Goal: Book appointment/travel/reservation

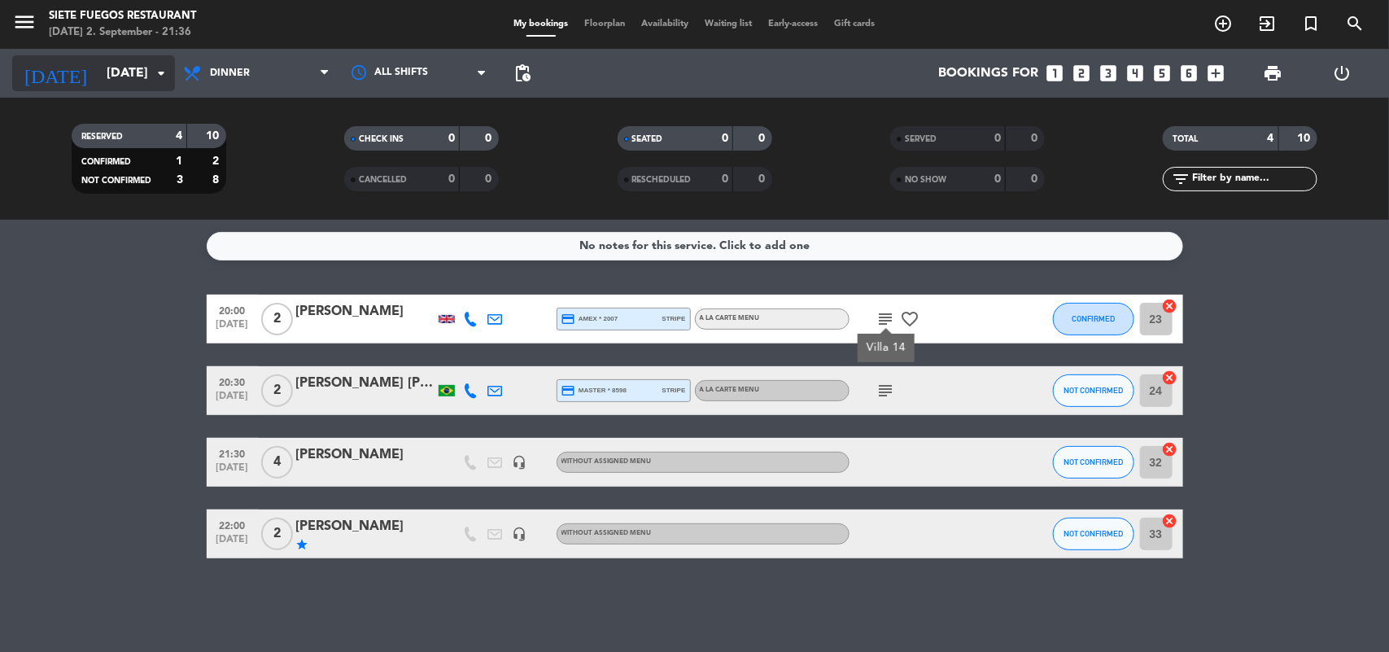
click at [137, 59] on input "[DATE]" at bounding box center [184, 74] width 172 height 32
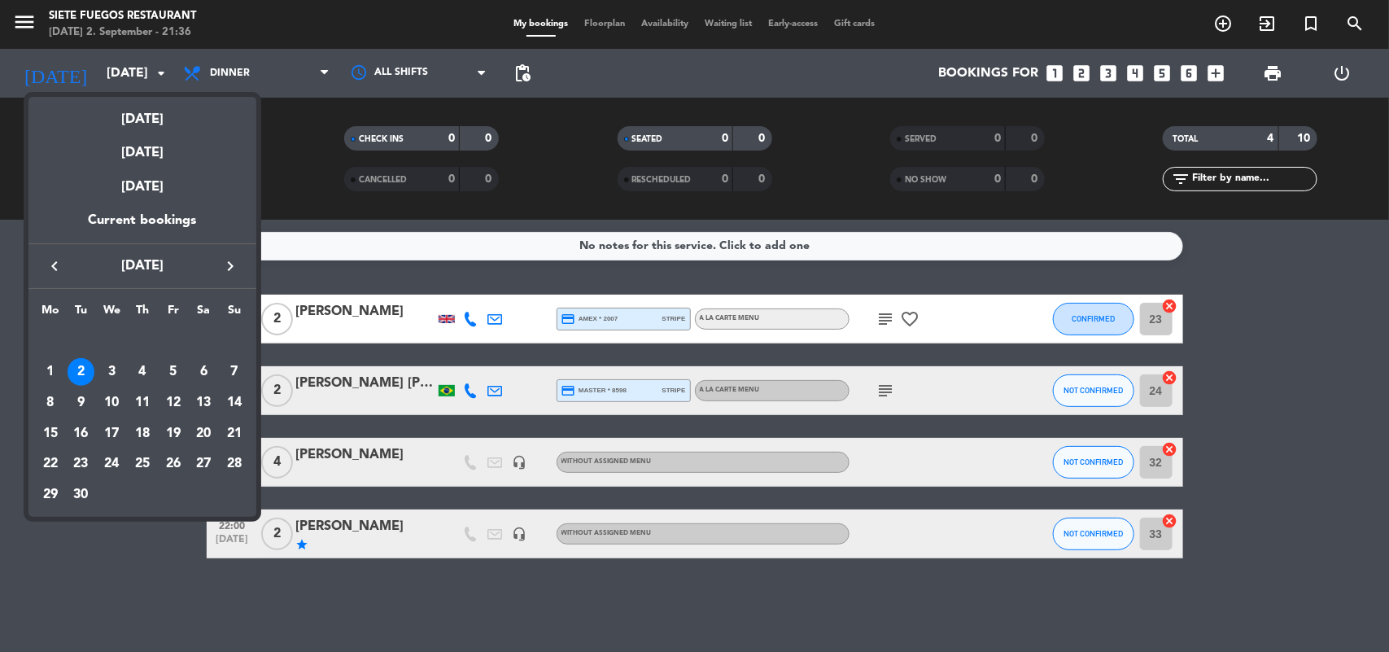
click at [46, 400] on div "8" at bounding box center [51, 403] width 28 height 28
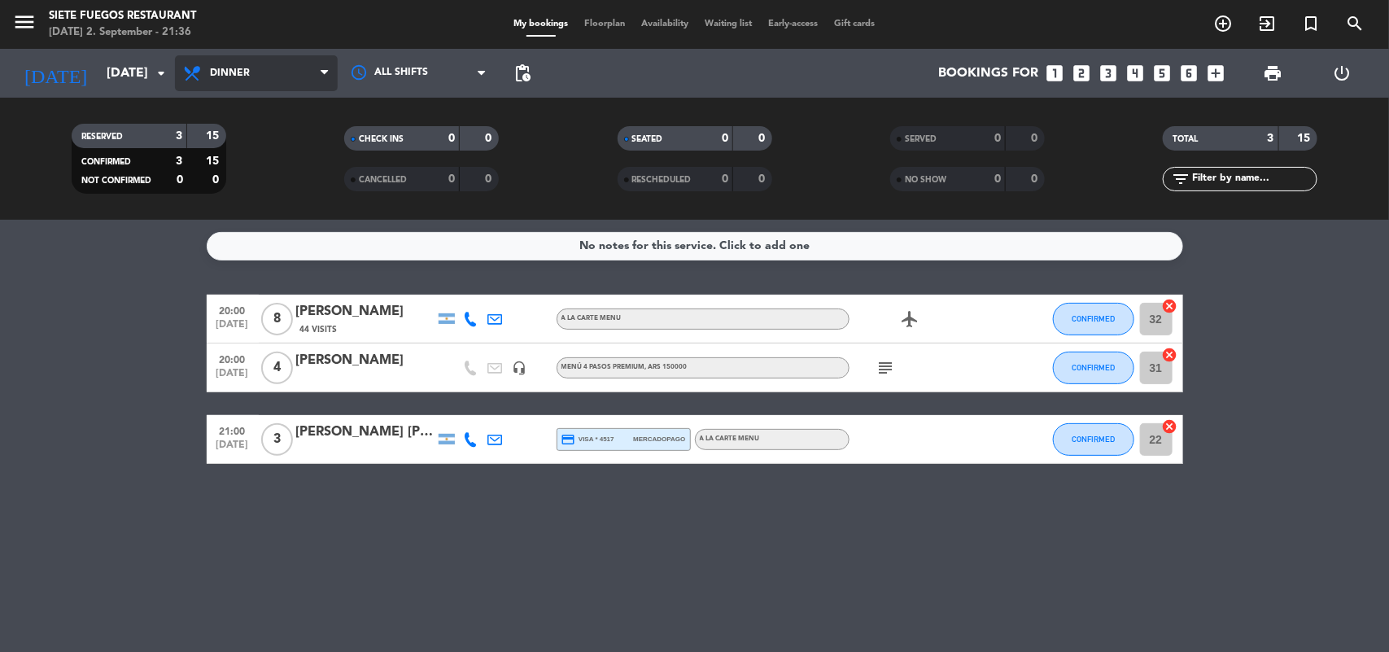
drag, startPoint x: 279, startPoint y: 59, endPoint x: 281, endPoint y: 115, distance: 56.2
click at [281, 59] on span "Dinner" at bounding box center [256, 73] width 163 height 36
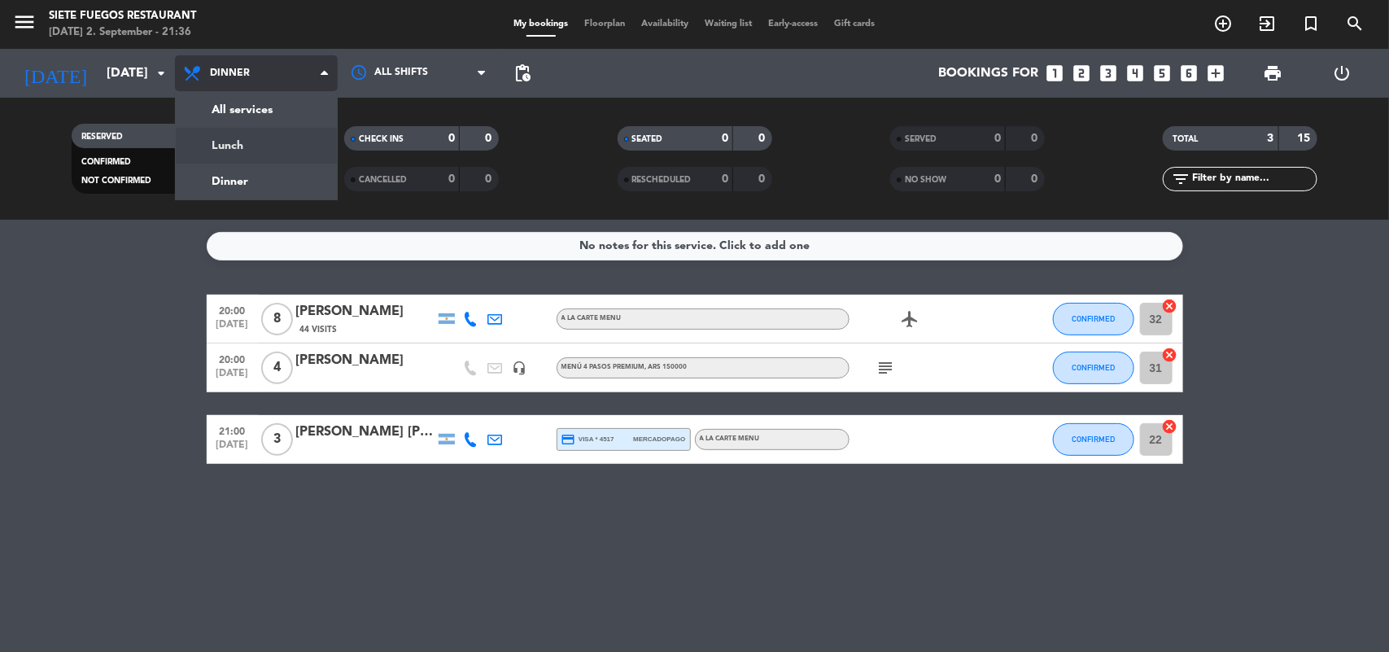
click at [285, 151] on div "menu Siete Fuegos Restaurant [DATE] 2. September - 21:36 My bookings Floorplan …" at bounding box center [694, 110] width 1389 height 220
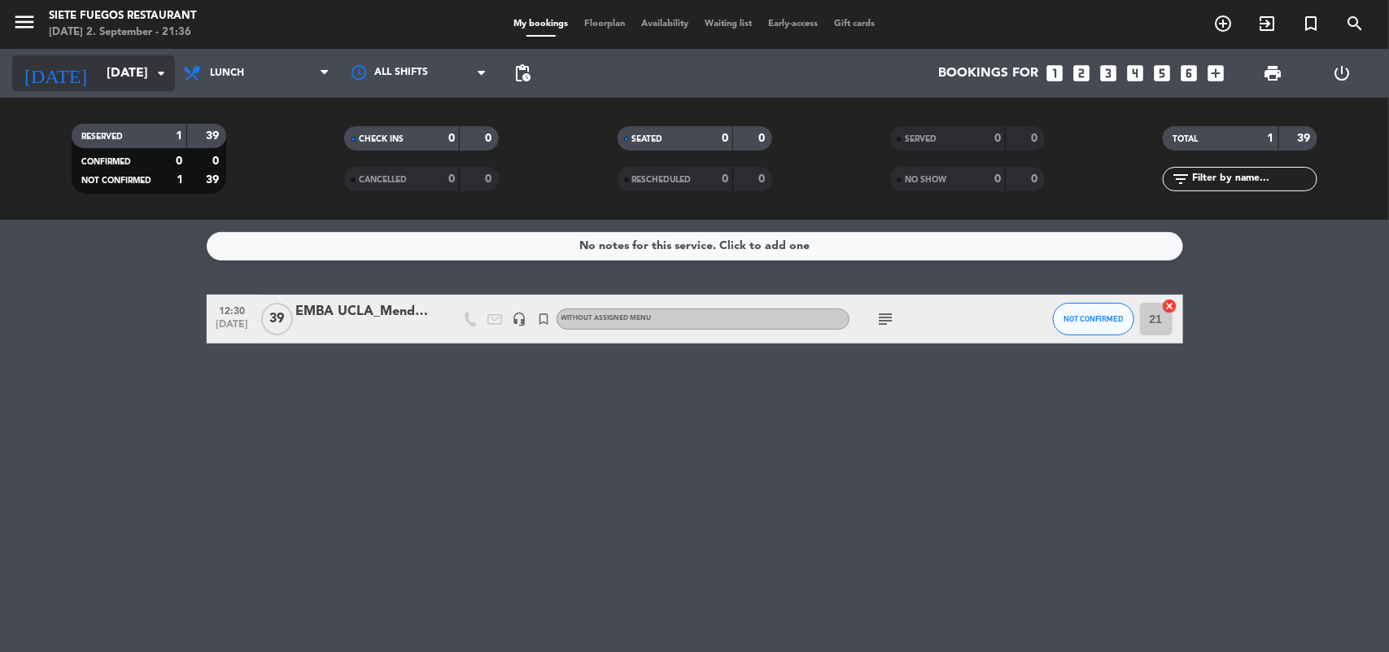
click at [136, 65] on input "[DATE]" at bounding box center [184, 74] width 172 height 32
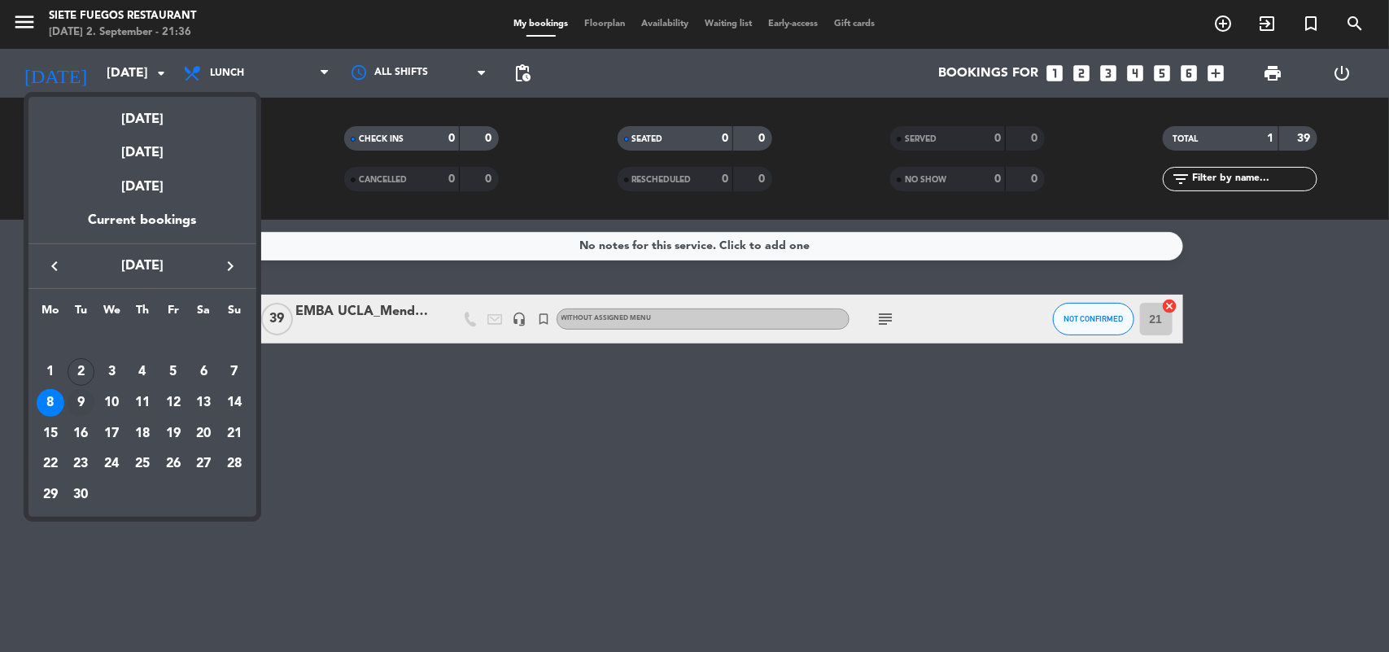
click at [78, 395] on div "9" at bounding box center [82, 403] width 28 height 28
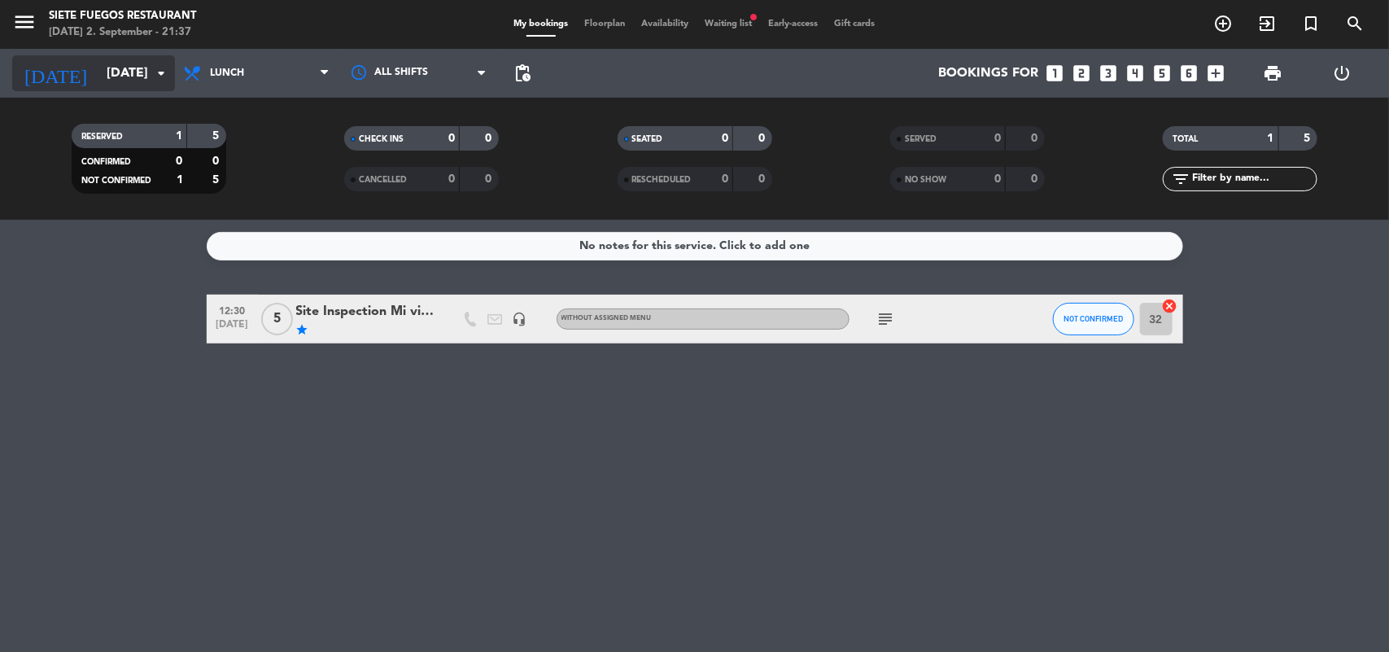
click at [144, 80] on input "[DATE]" at bounding box center [184, 74] width 172 height 32
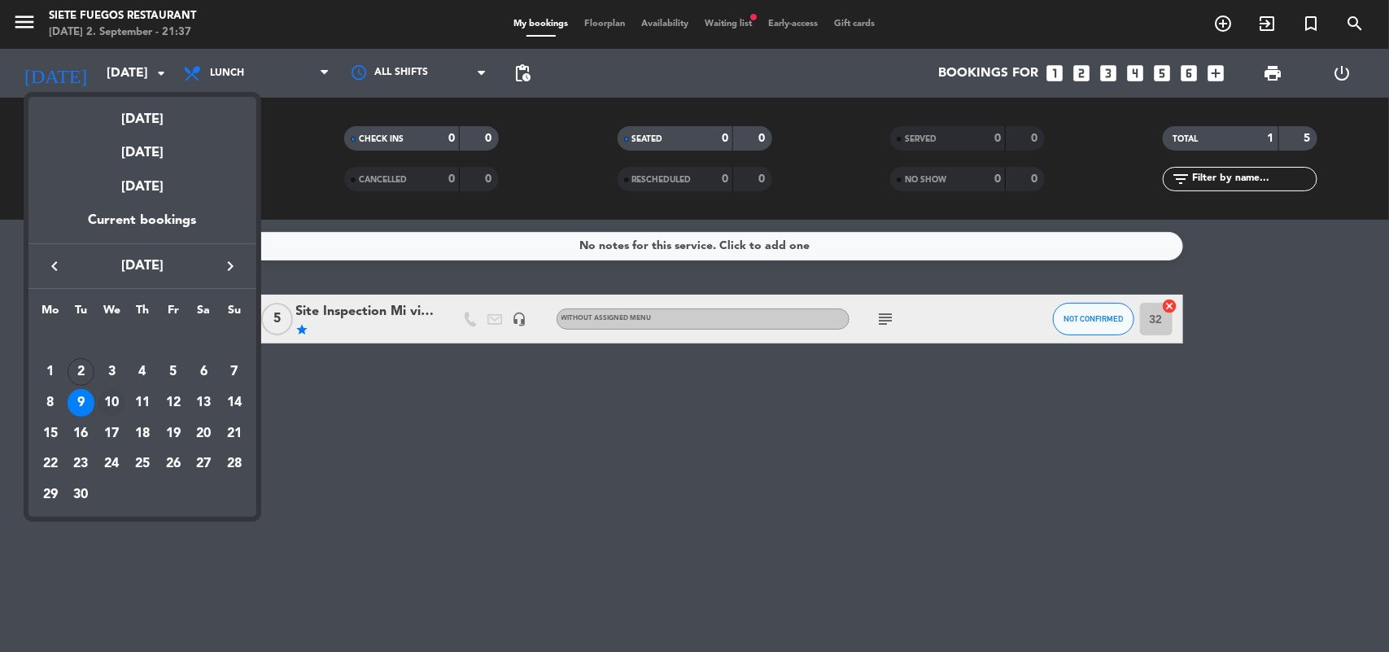
click at [103, 399] on div "10" at bounding box center [112, 403] width 28 height 28
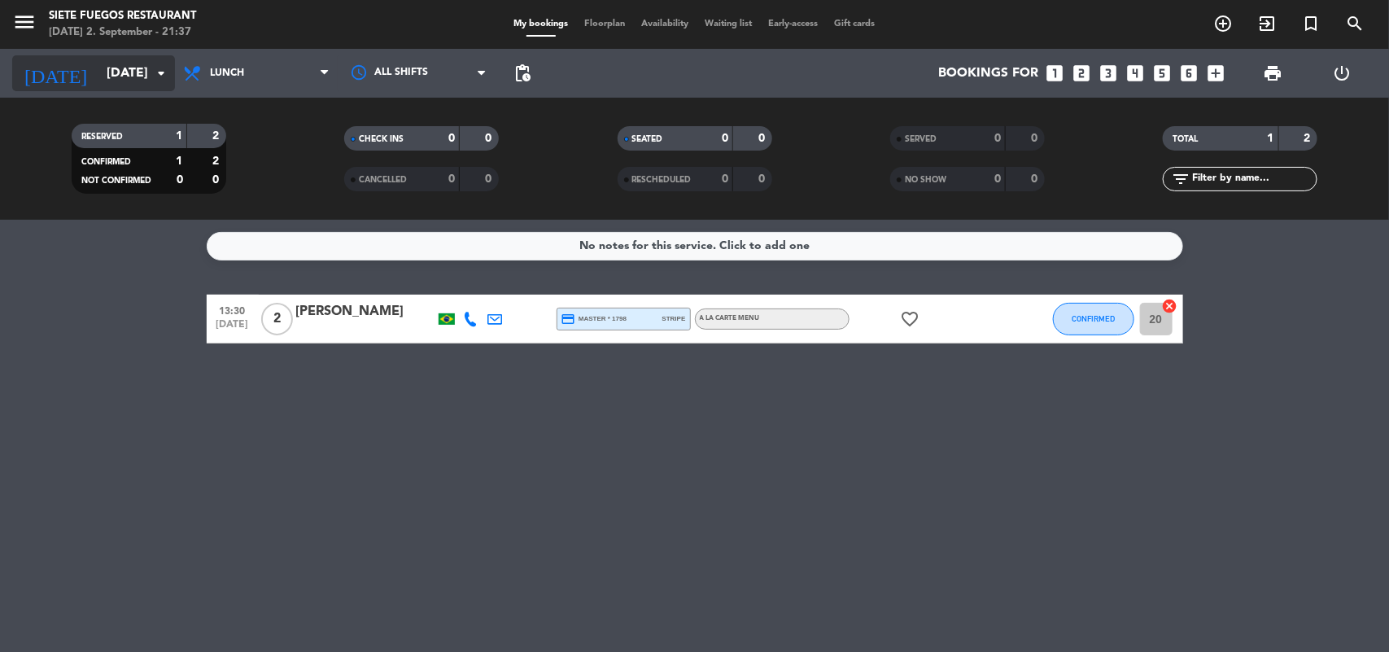
click at [169, 87] on input "[DATE]" at bounding box center [184, 74] width 172 height 32
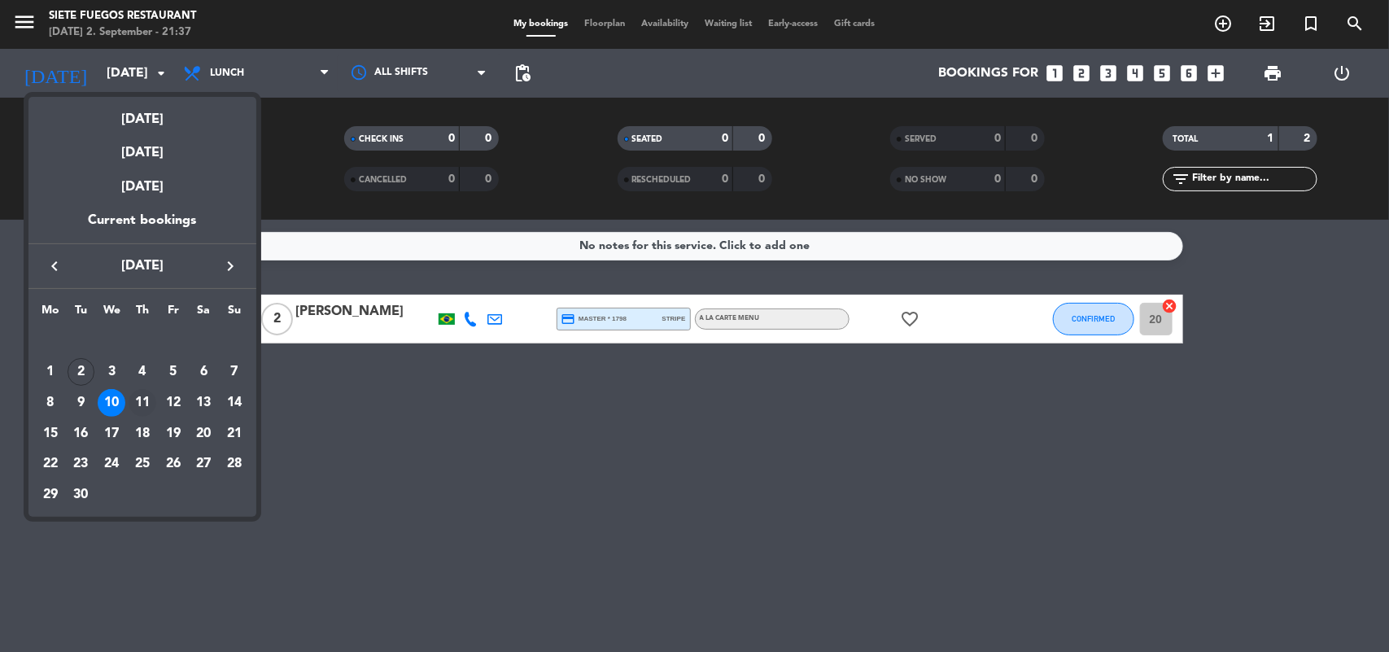
click at [133, 400] on div "11" at bounding box center [143, 403] width 28 height 28
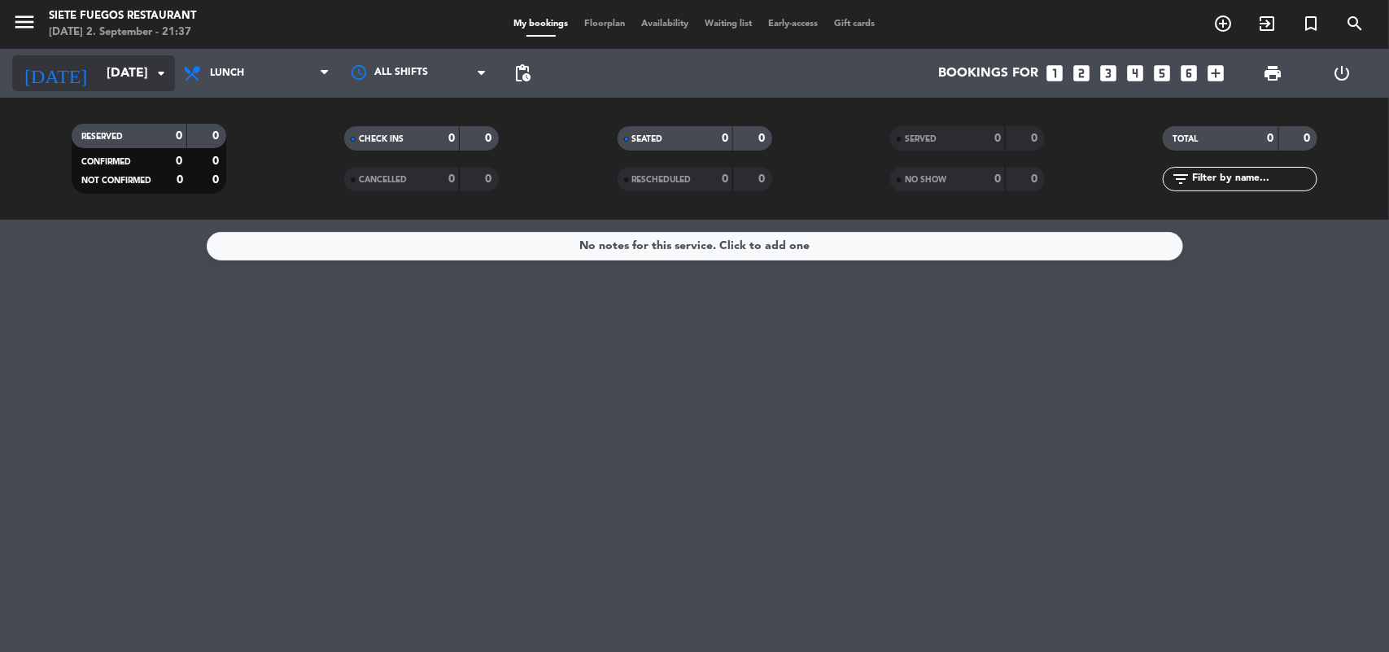
click at [132, 77] on input "[DATE]" at bounding box center [184, 74] width 172 height 32
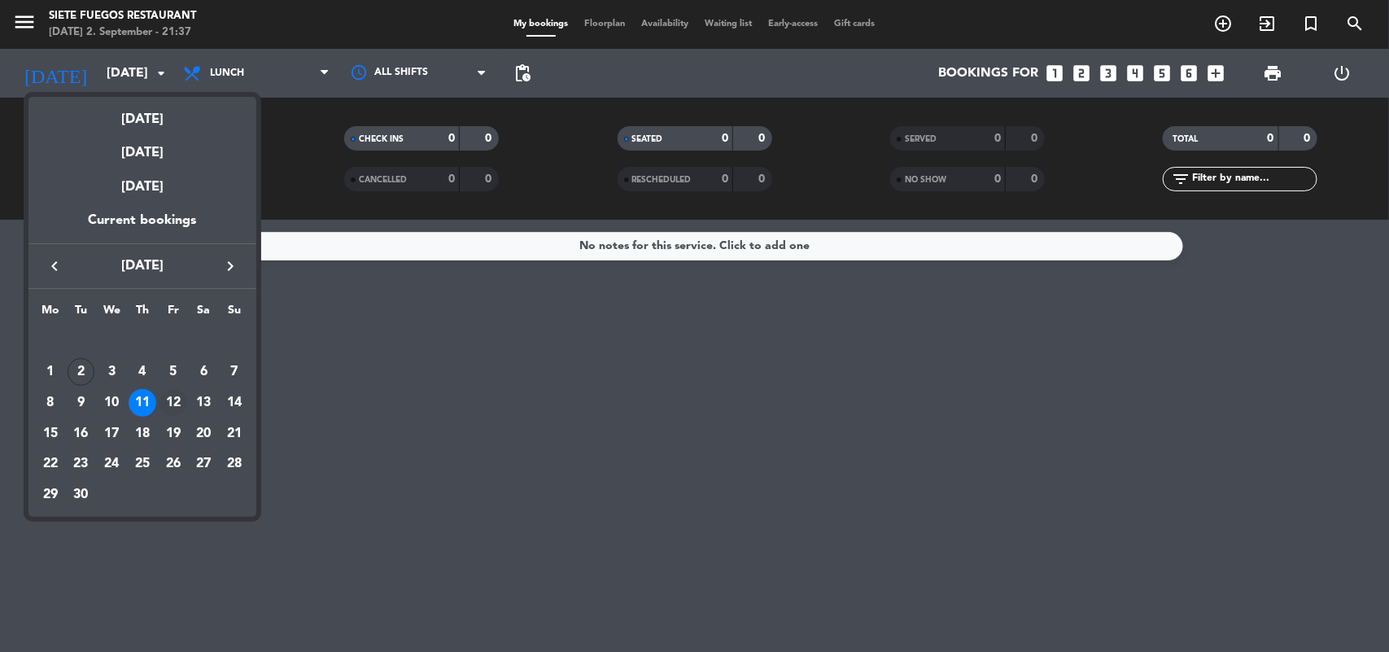
click at [165, 397] on div "12" at bounding box center [173, 403] width 28 height 28
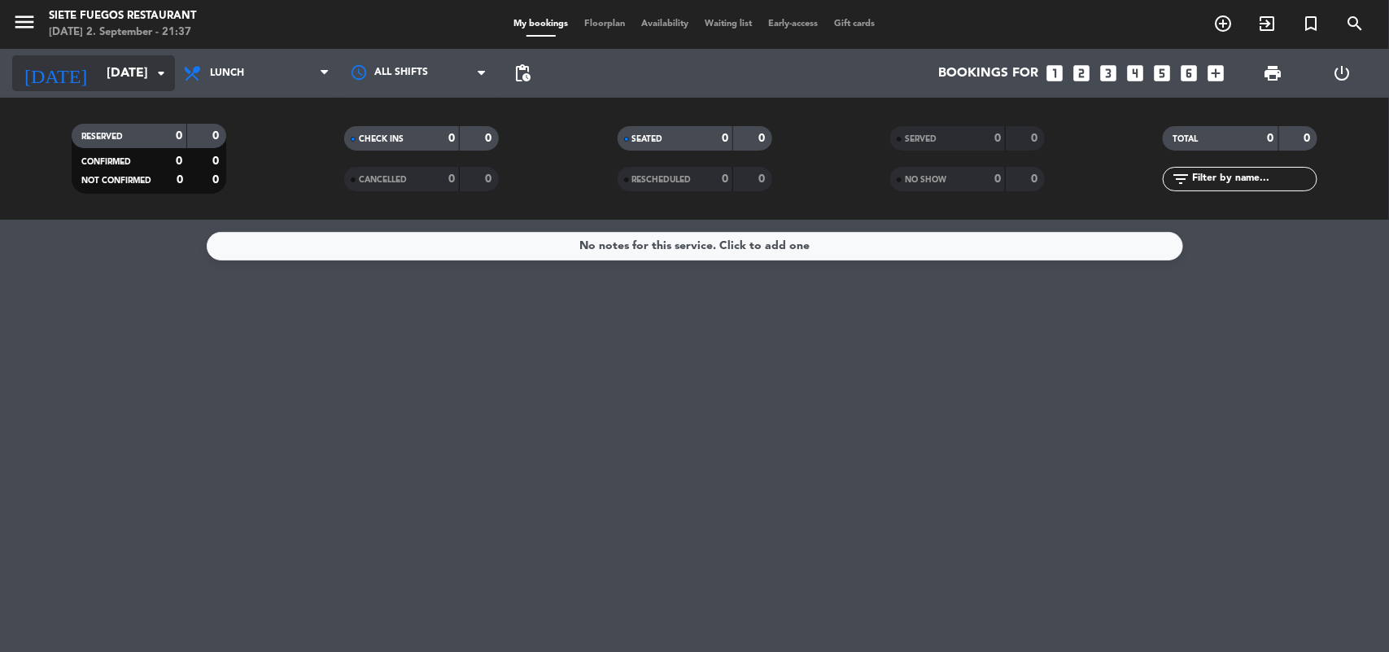
click at [111, 87] on input "[DATE]" at bounding box center [184, 74] width 172 height 32
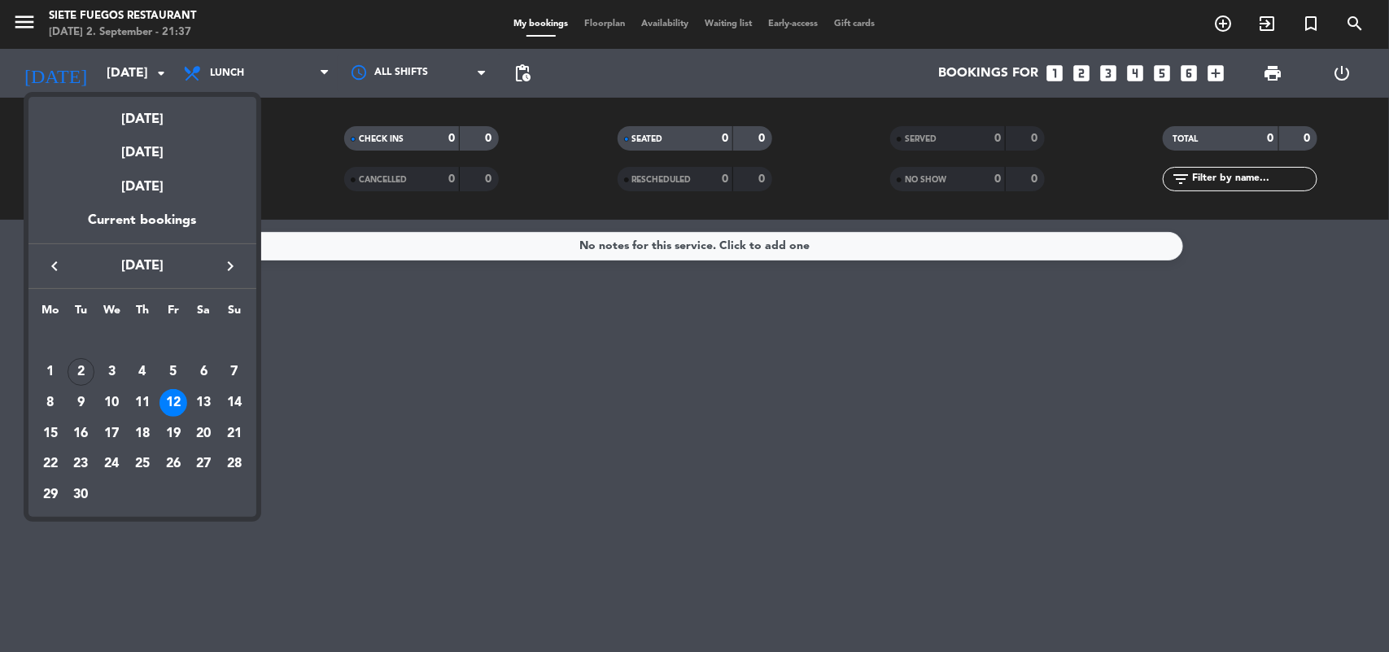
click at [201, 405] on div "13" at bounding box center [204, 403] width 28 height 28
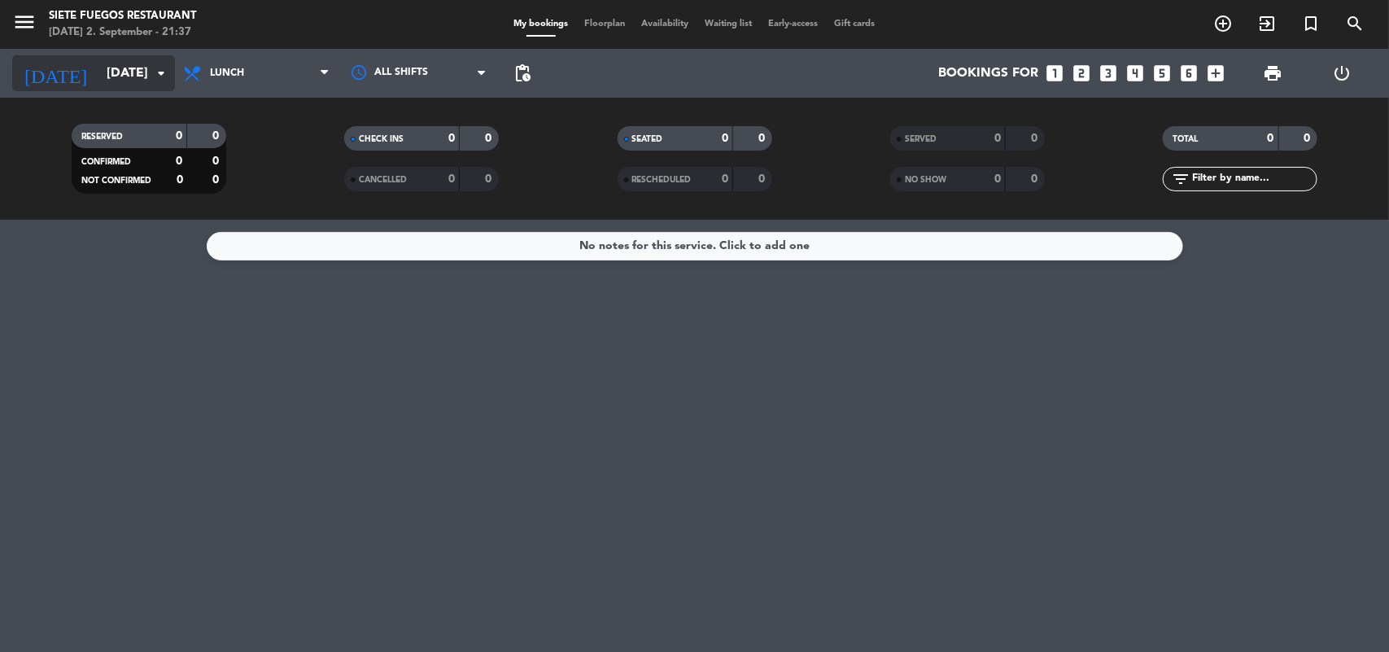
click at [140, 77] on input "[DATE]" at bounding box center [184, 74] width 172 height 32
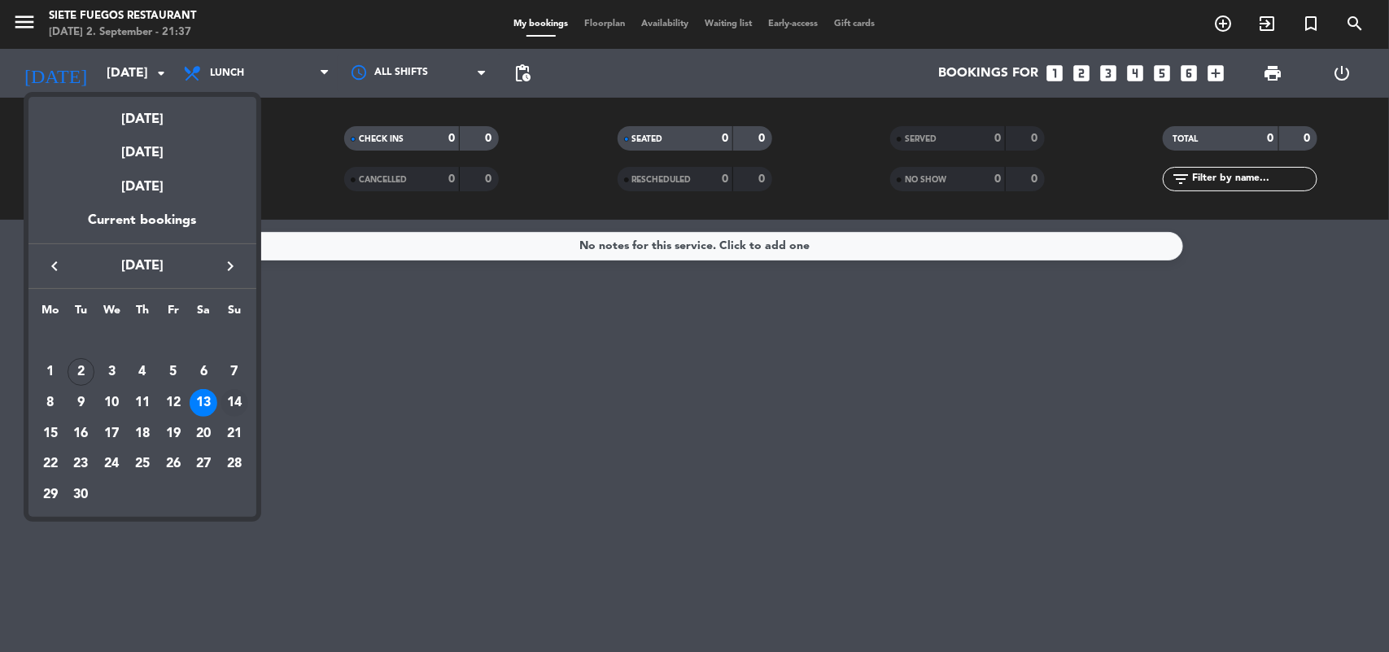
click at [234, 399] on div "14" at bounding box center [235, 403] width 28 height 28
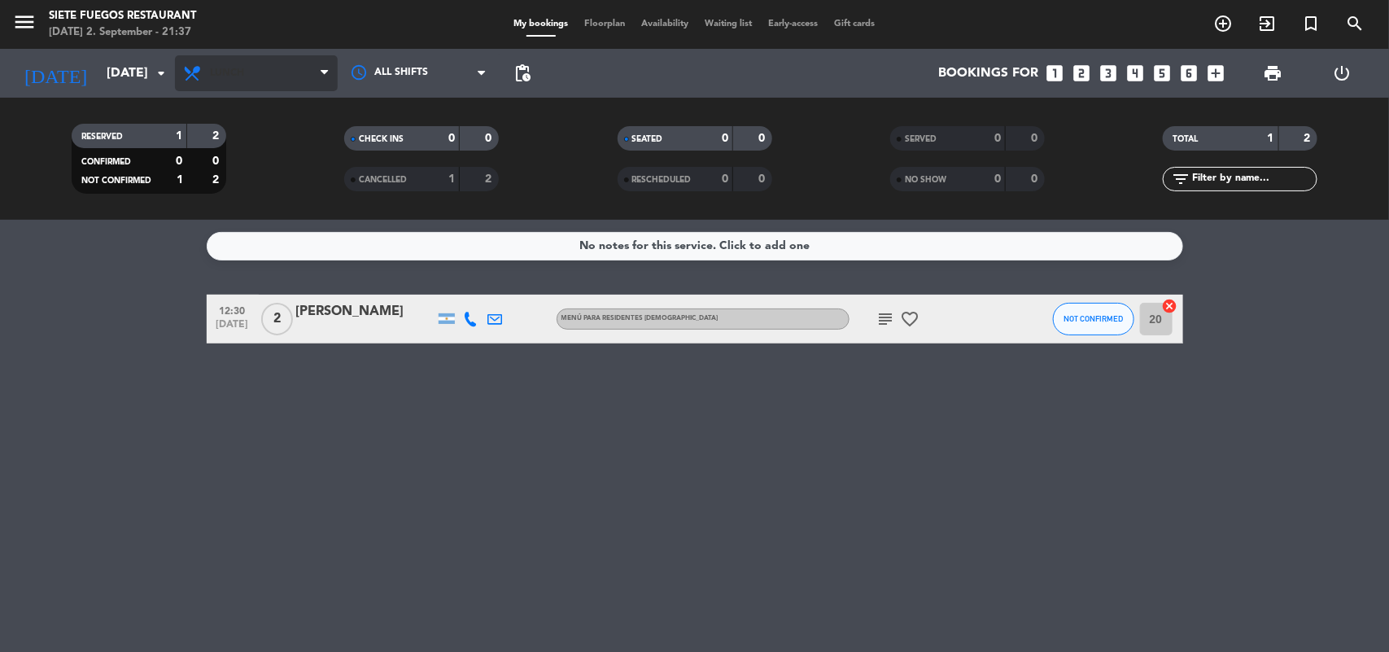
click at [293, 86] on span "Lunch" at bounding box center [256, 73] width 163 height 36
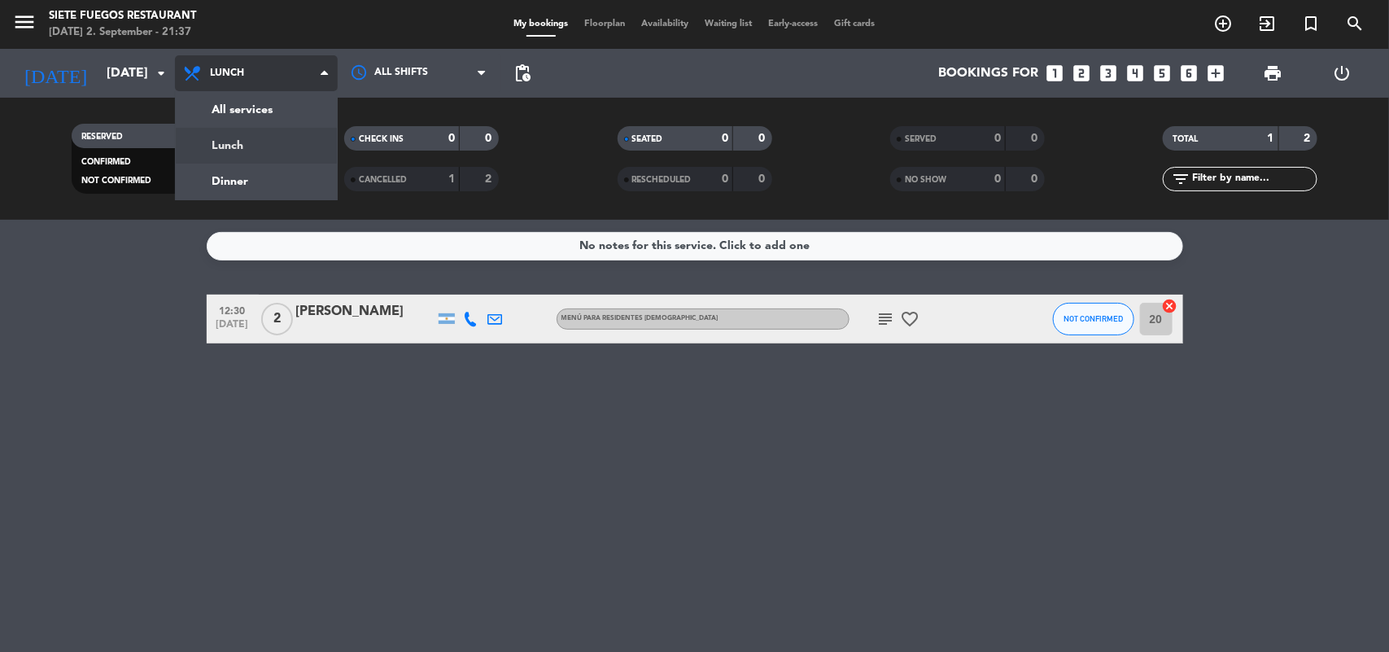
click at [287, 155] on div "menu Siete Fuegos Restaurant [DATE] 2. September - 21:37 My bookings Floorplan …" at bounding box center [694, 110] width 1389 height 220
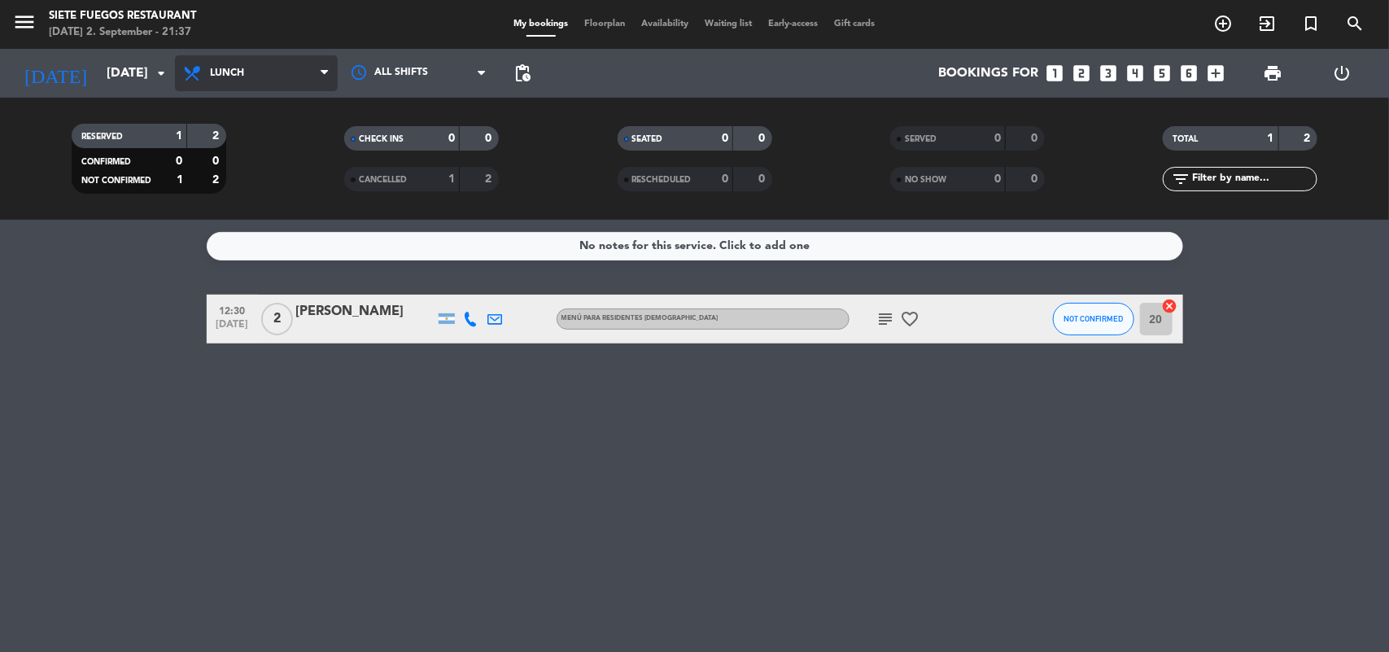
click at [271, 59] on span "Lunch" at bounding box center [256, 73] width 163 height 36
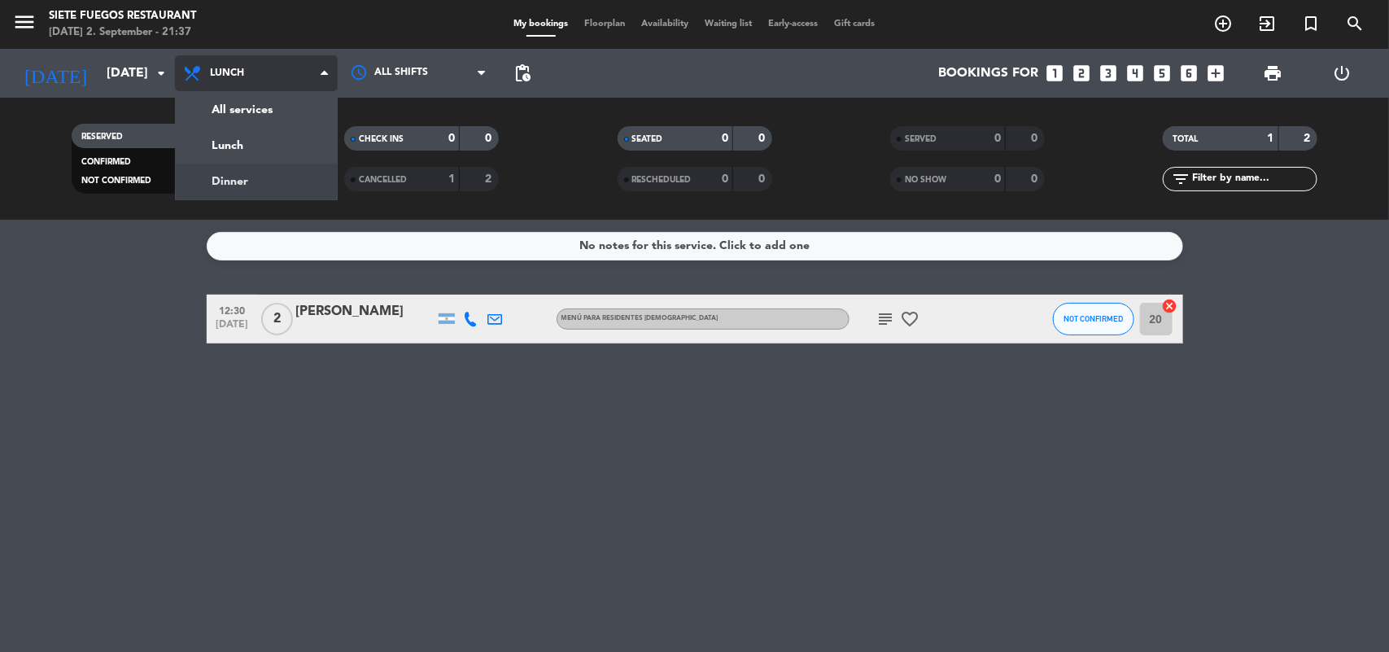
click at [267, 171] on div "menu Siete Fuegos Restaurant [DATE] 2. September - 21:37 My bookings Floorplan …" at bounding box center [694, 110] width 1389 height 220
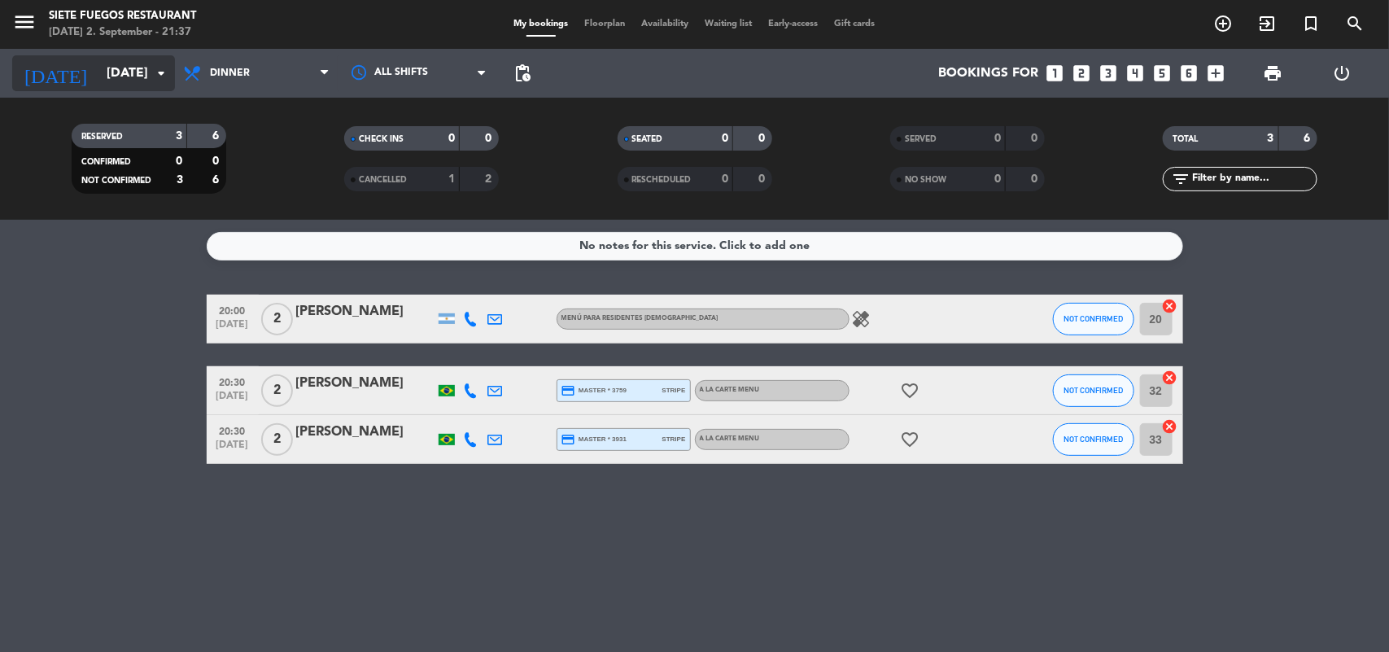
click at [164, 66] on icon "arrow_drop_down" at bounding box center [161, 73] width 20 height 20
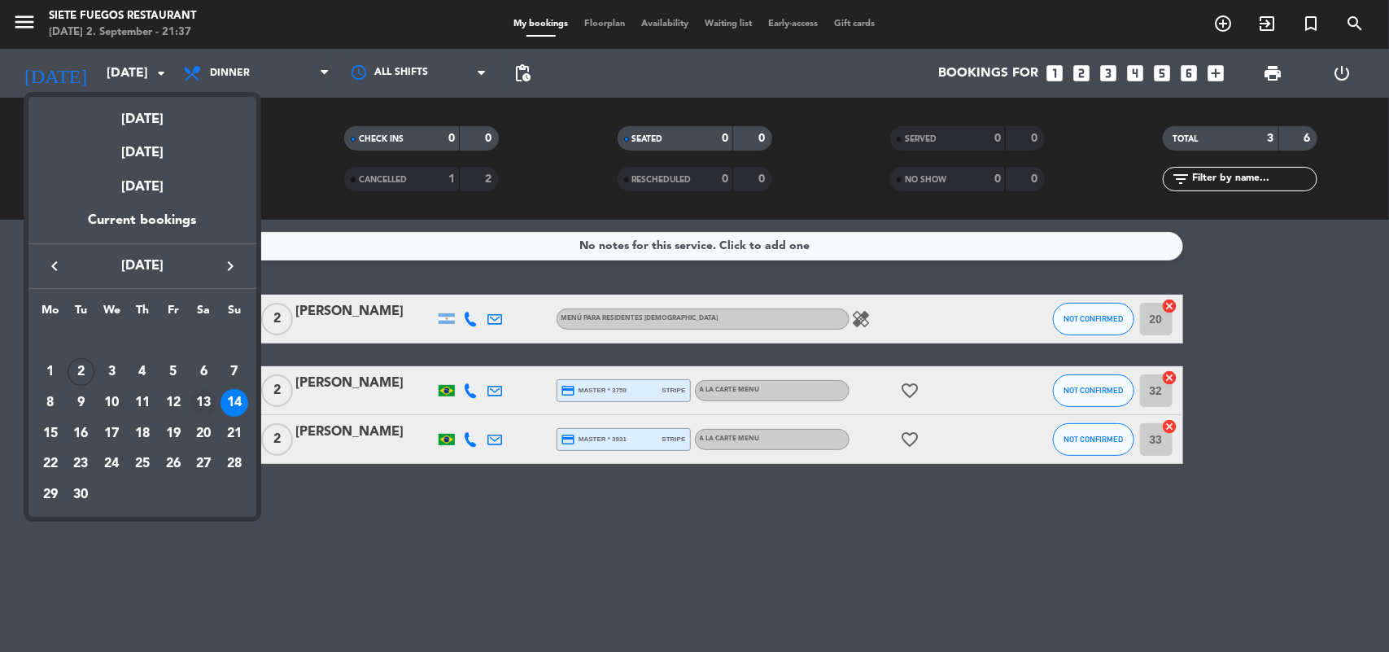
click at [208, 397] on div "13" at bounding box center [204, 403] width 28 height 28
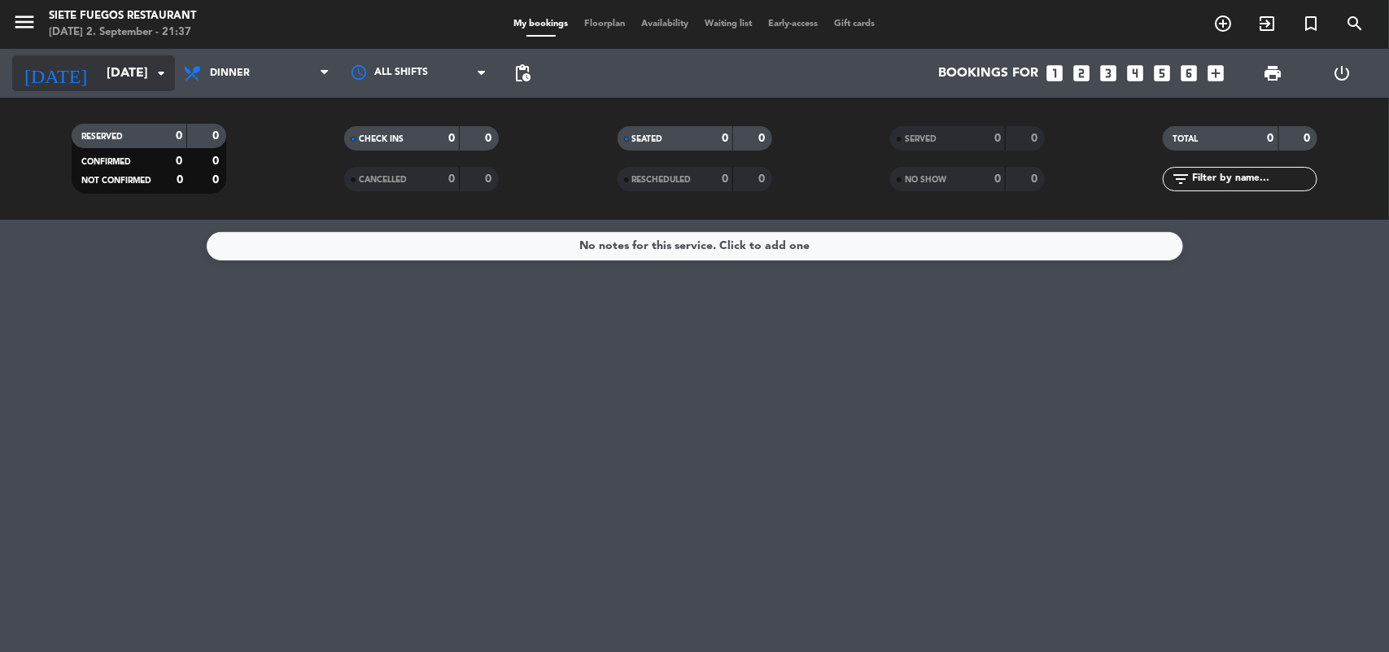
click at [119, 61] on input "[DATE]" at bounding box center [184, 74] width 172 height 32
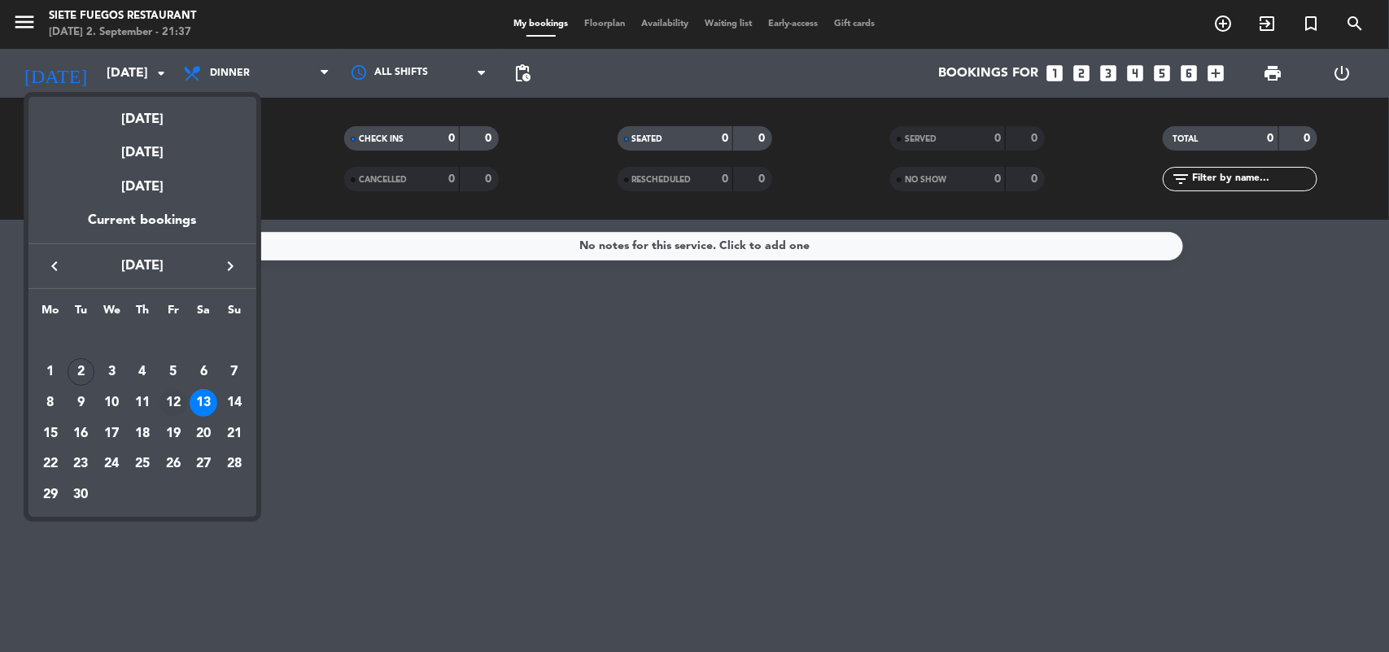
click at [168, 400] on div "12" at bounding box center [173, 403] width 28 height 28
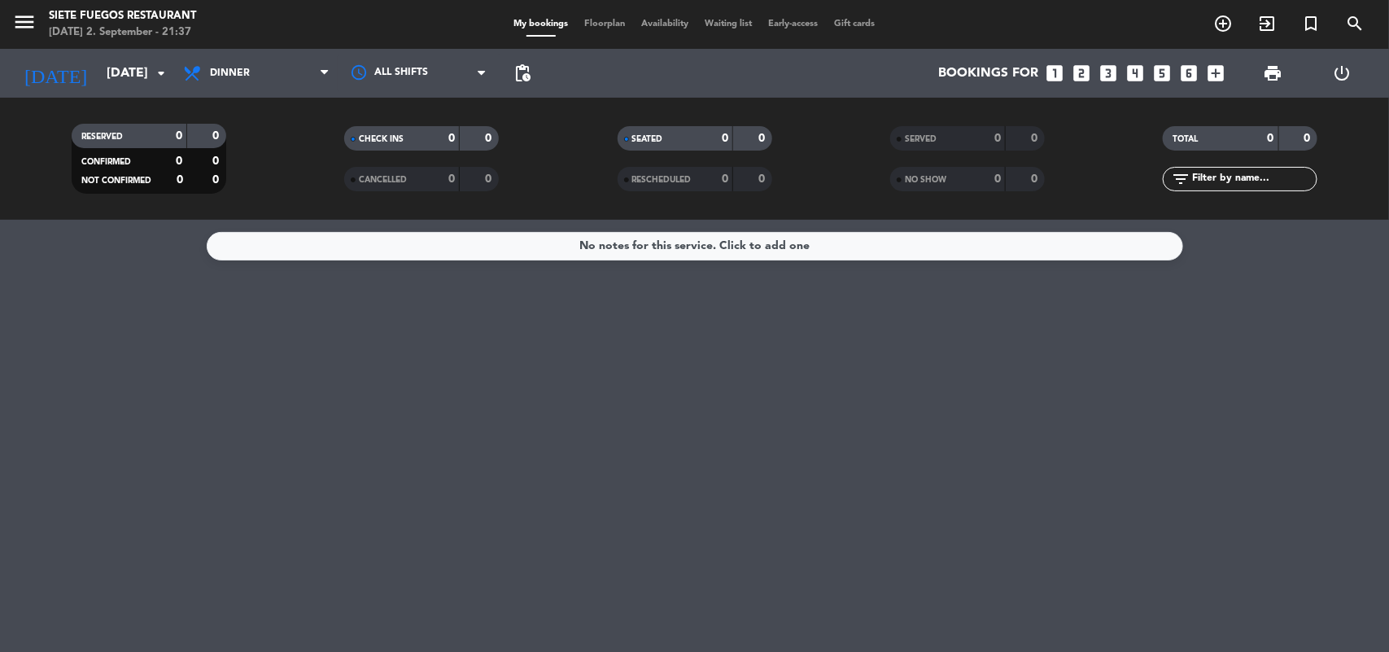
click at [116, 38] on div "[DATE] 2. September - 21:37" at bounding box center [122, 32] width 147 height 16
click at [120, 79] on input "[DATE]" at bounding box center [184, 74] width 172 height 32
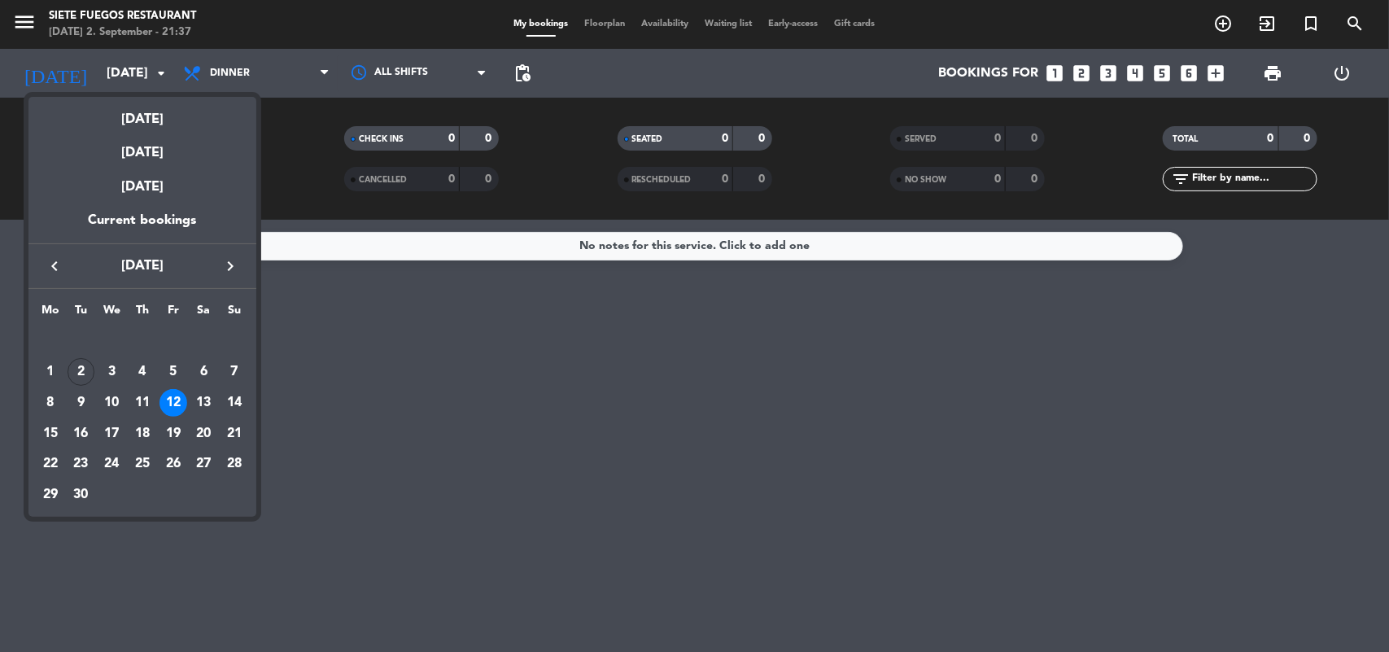
click at [145, 403] on div "11" at bounding box center [143, 403] width 28 height 28
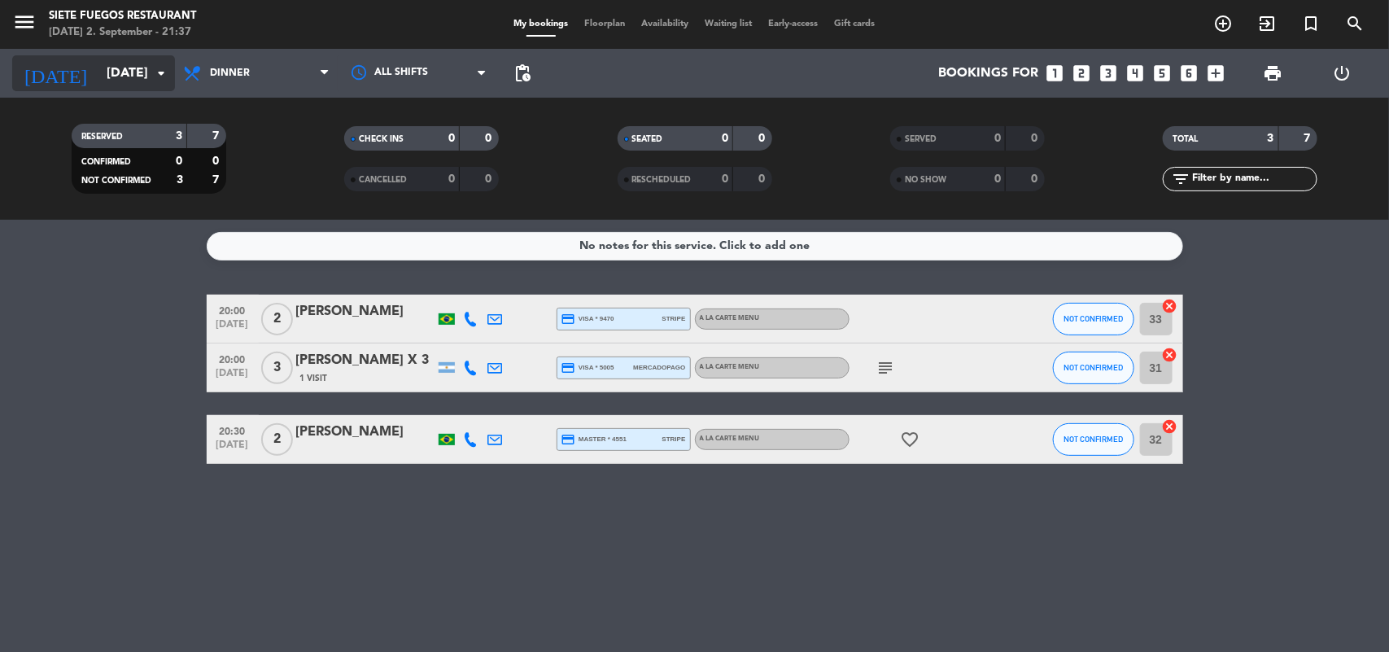
click at [141, 72] on input "[DATE]" at bounding box center [184, 74] width 172 height 32
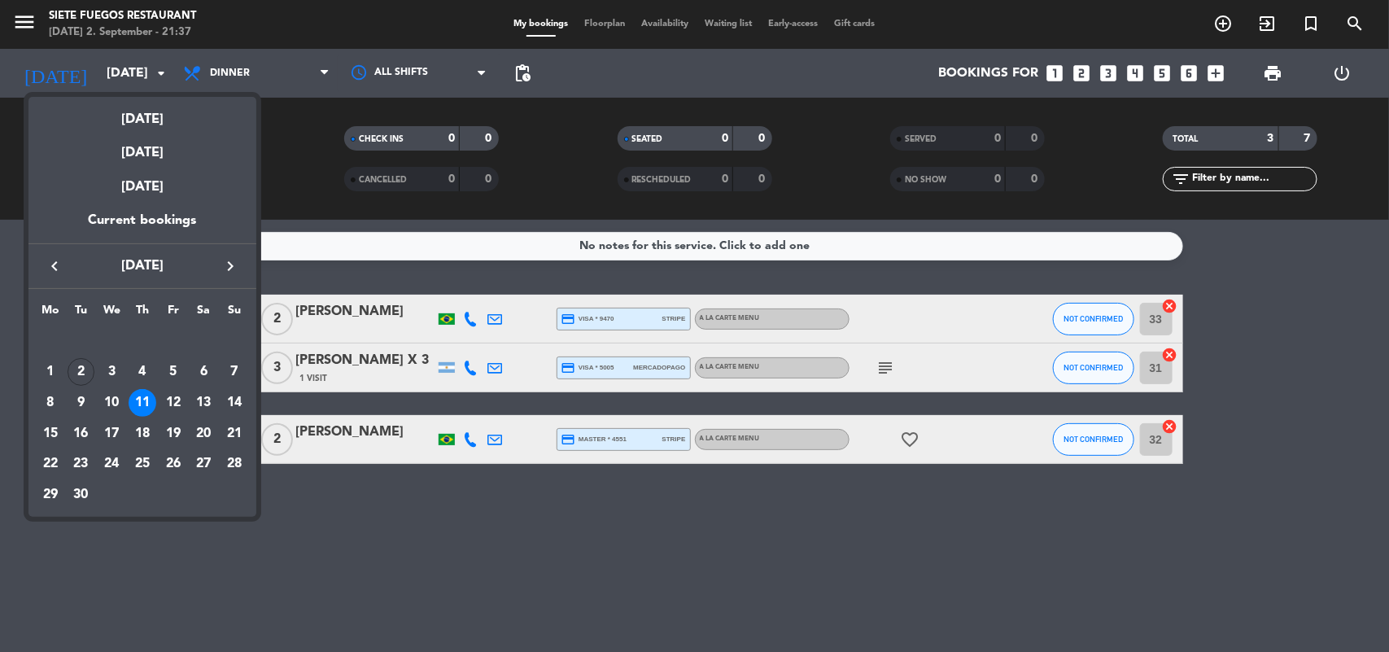
click at [120, 395] on div "10" at bounding box center [112, 403] width 28 height 28
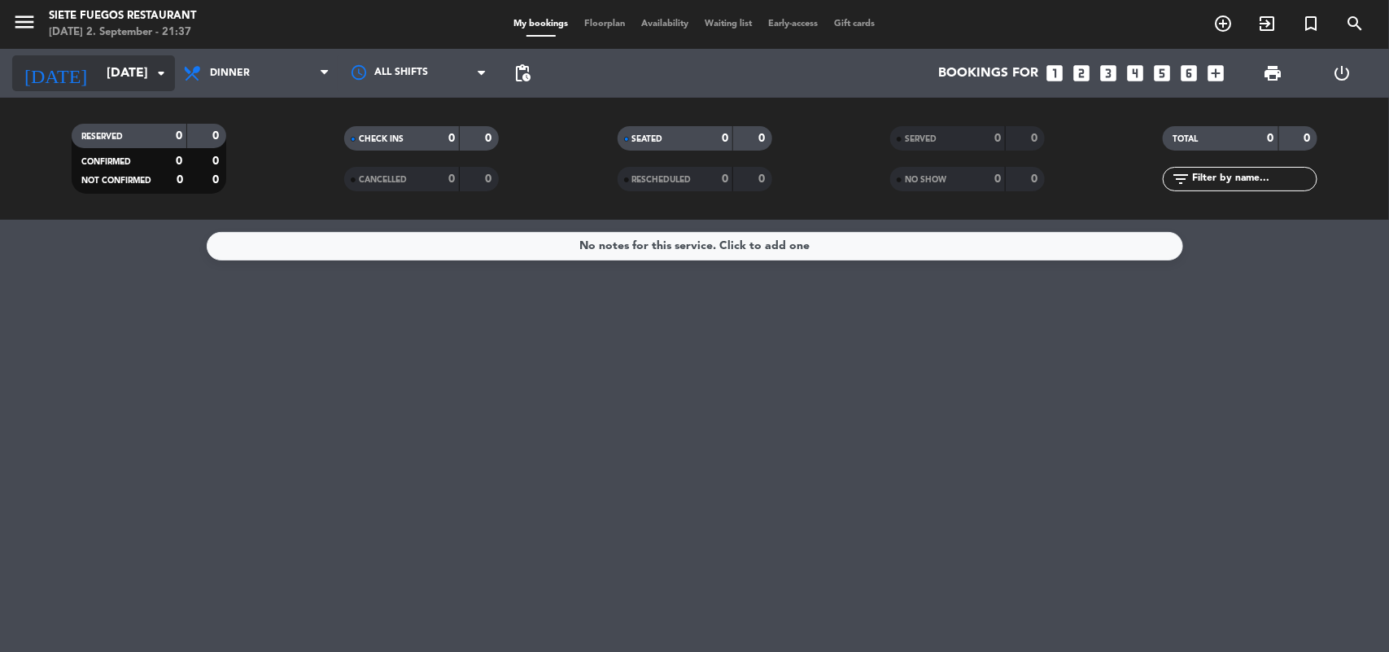
click at [115, 66] on input "[DATE]" at bounding box center [184, 74] width 172 height 32
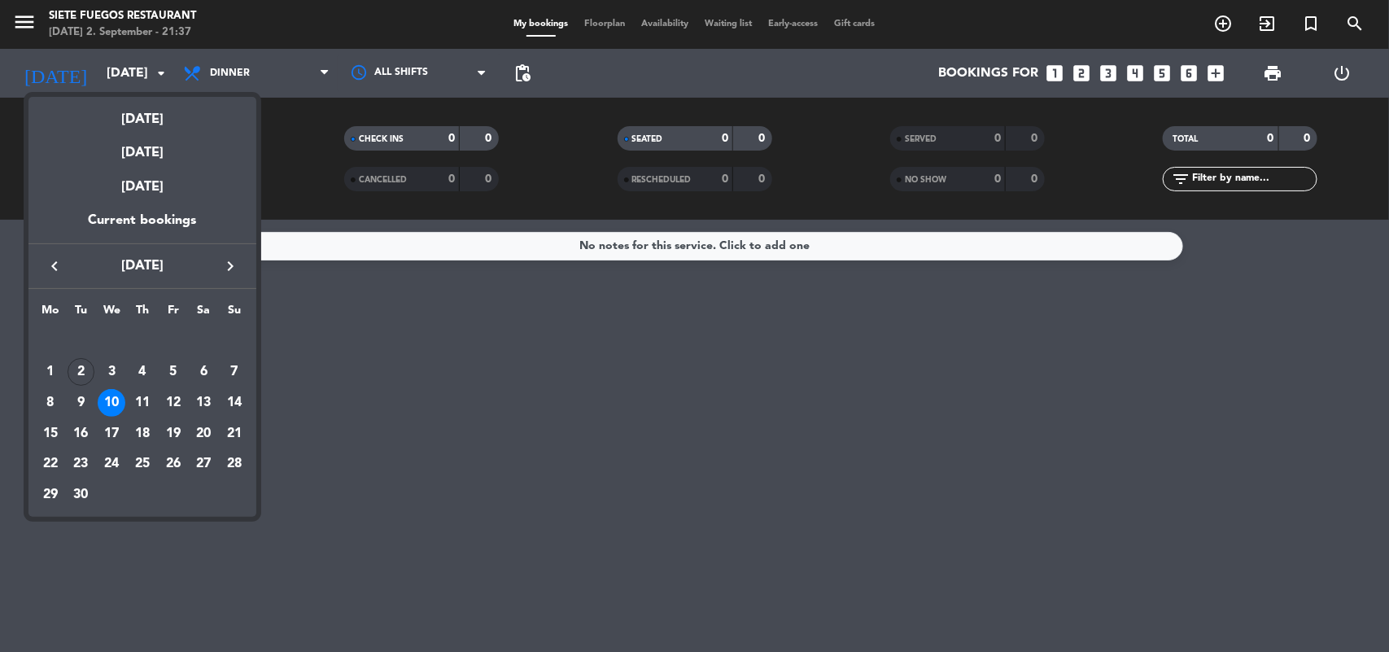
click at [85, 400] on div "9" at bounding box center [82, 403] width 28 height 28
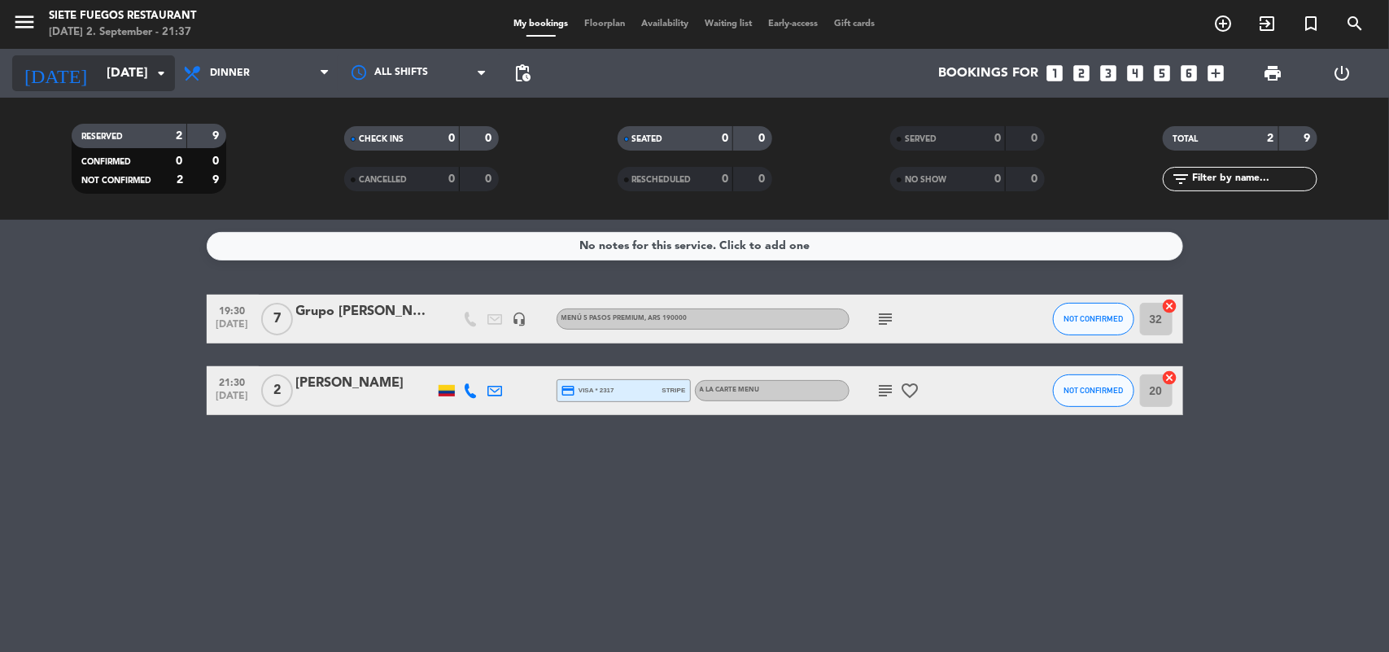
click at [132, 76] on input "[DATE]" at bounding box center [184, 74] width 172 height 32
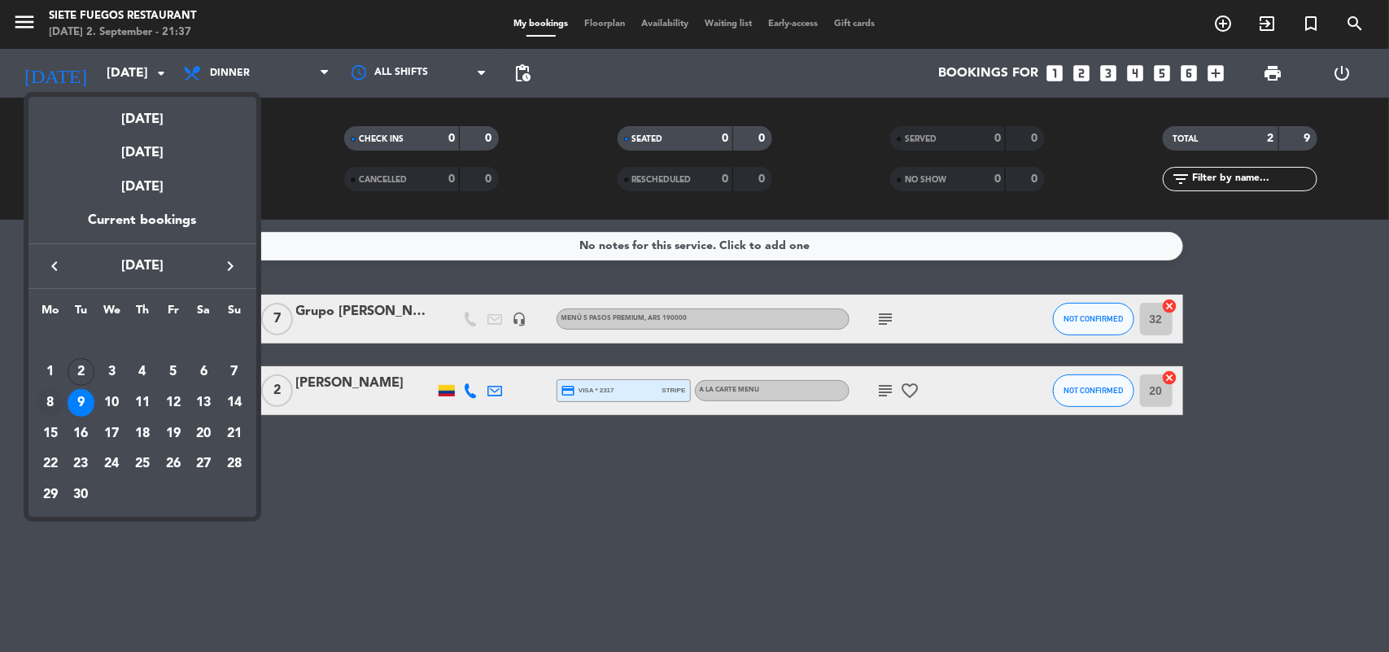
click at [46, 392] on div "8" at bounding box center [51, 403] width 28 height 28
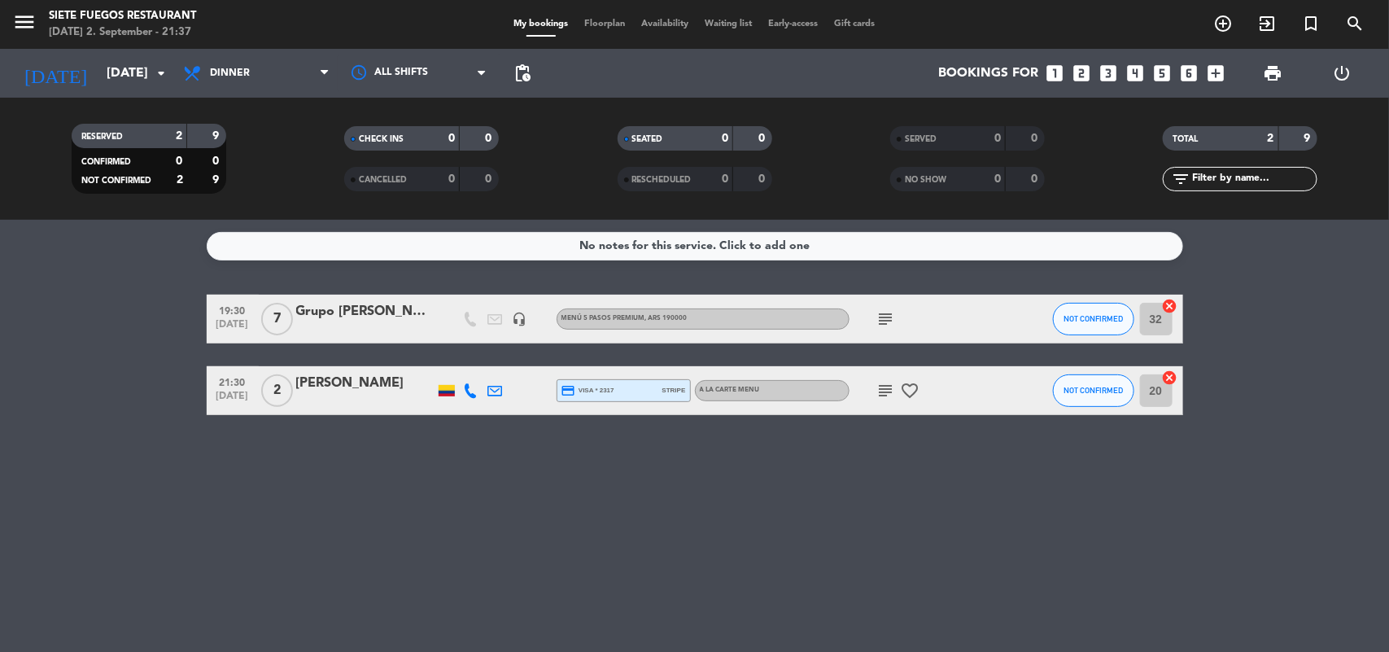
type input "[DATE]"
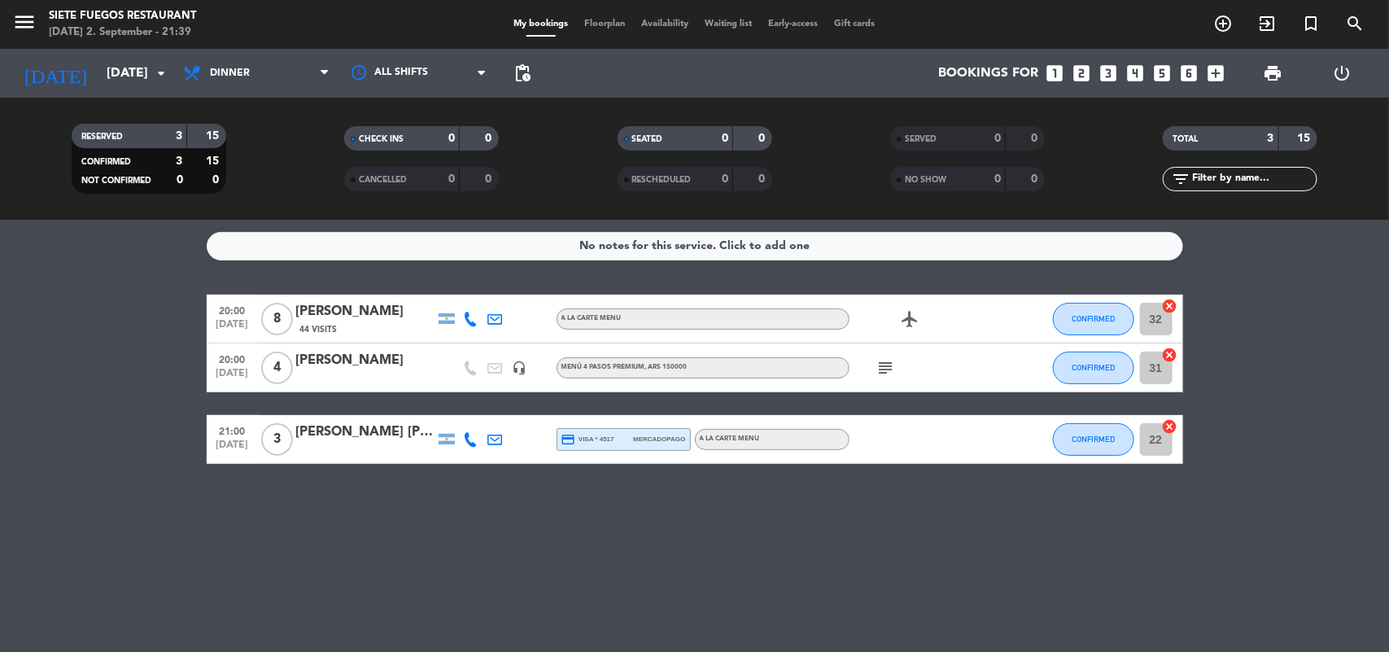
click at [887, 370] on icon "subject" at bounding box center [886, 368] width 20 height 20
